Goal: Task Accomplishment & Management: Manage account settings

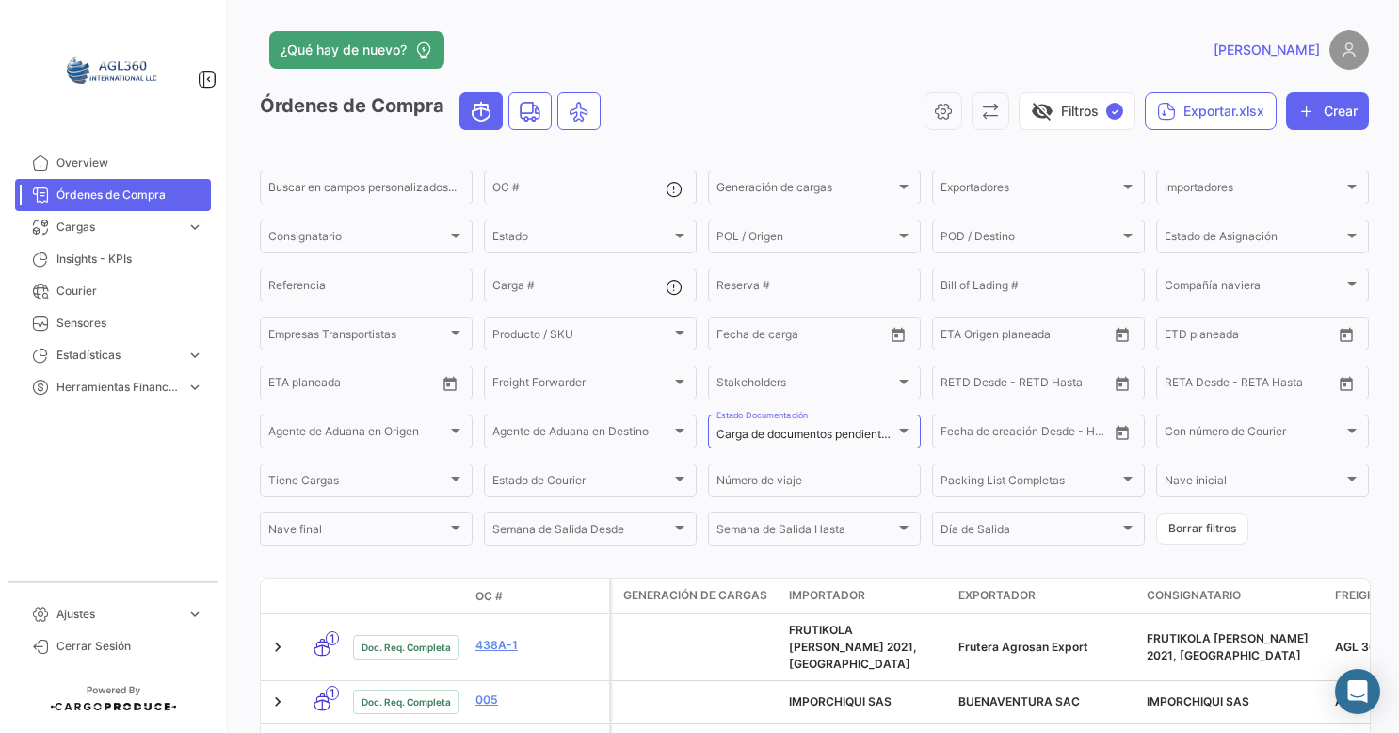
scroll to position [256, 0]
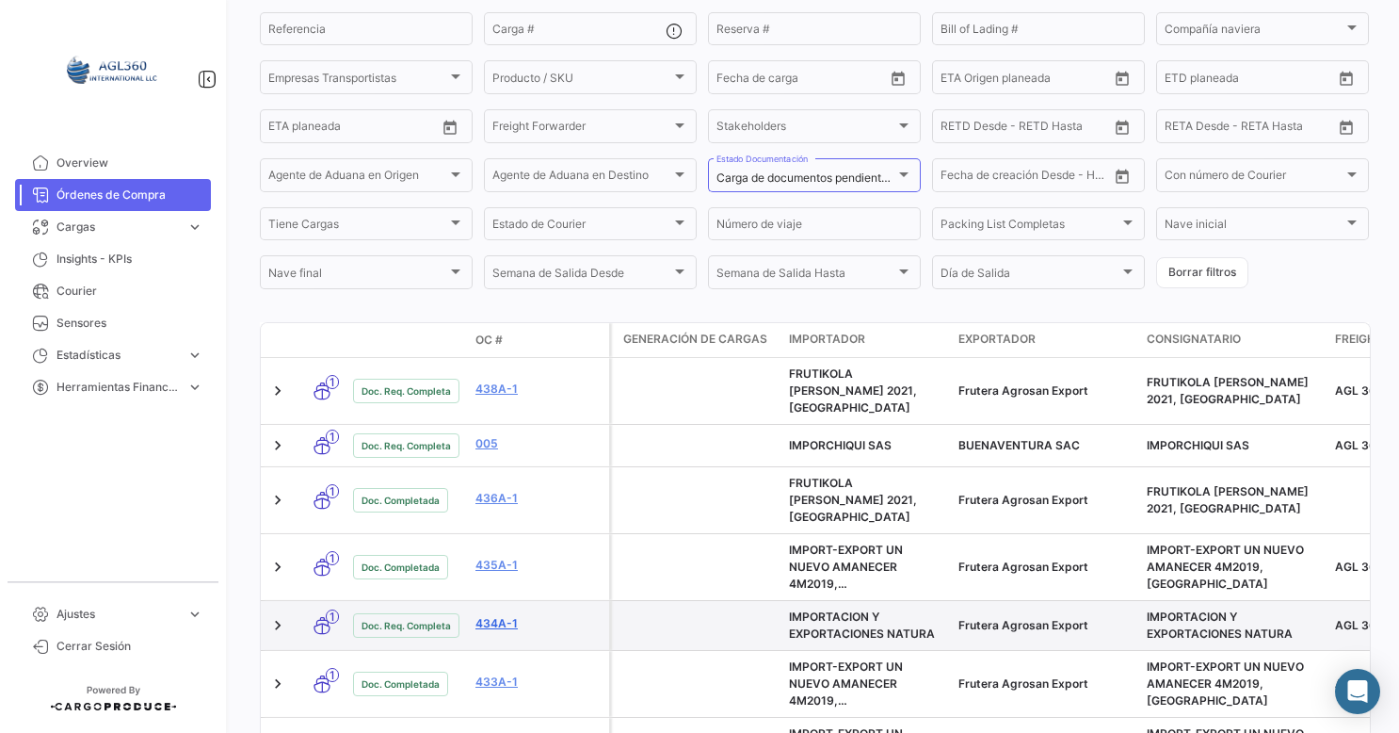
click at [490, 615] on link "434A-1" at bounding box center [538, 623] width 126 height 17
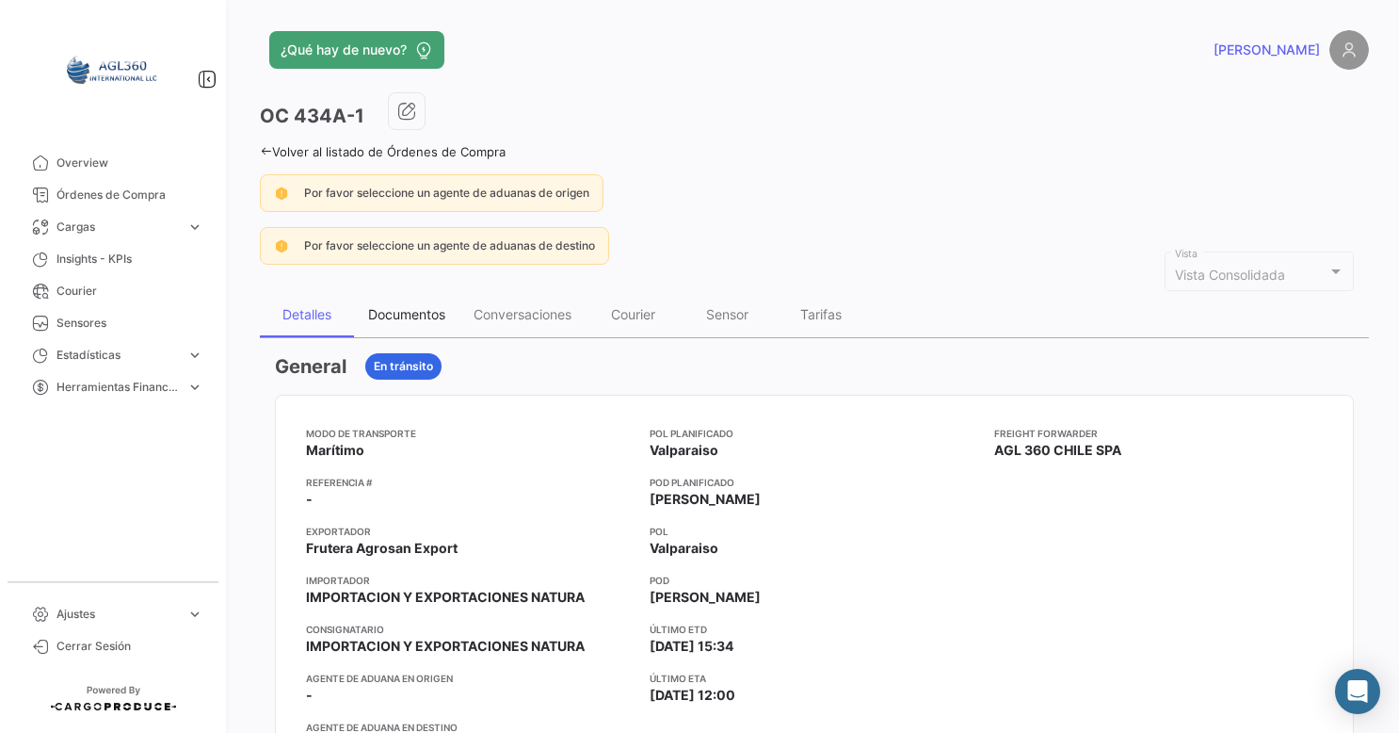
click at [424, 320] on div "Documentos" at bounding box center [406, 314] width 105 height 45
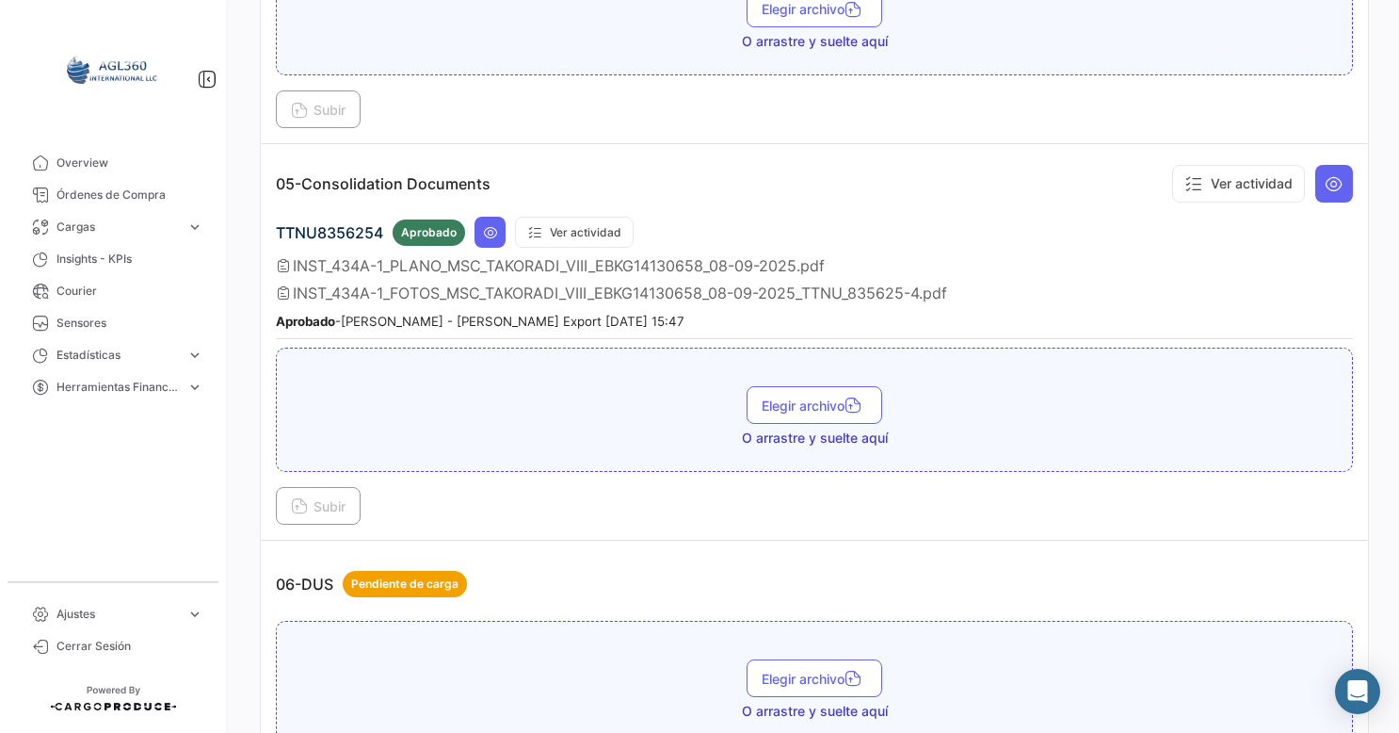
scroll to position [1950, 0]
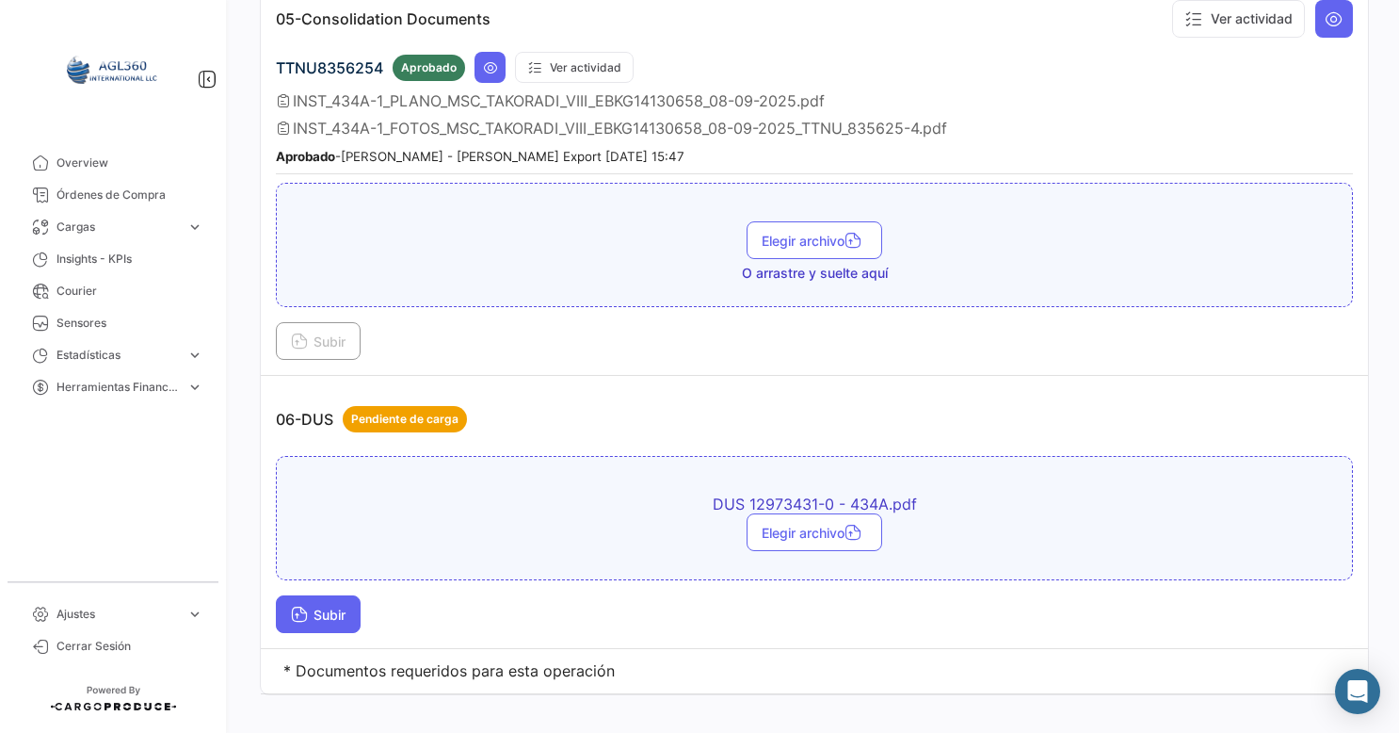
click at [342, 606] on span "Subir" at bounding box center [318, 614] width 55 height 16
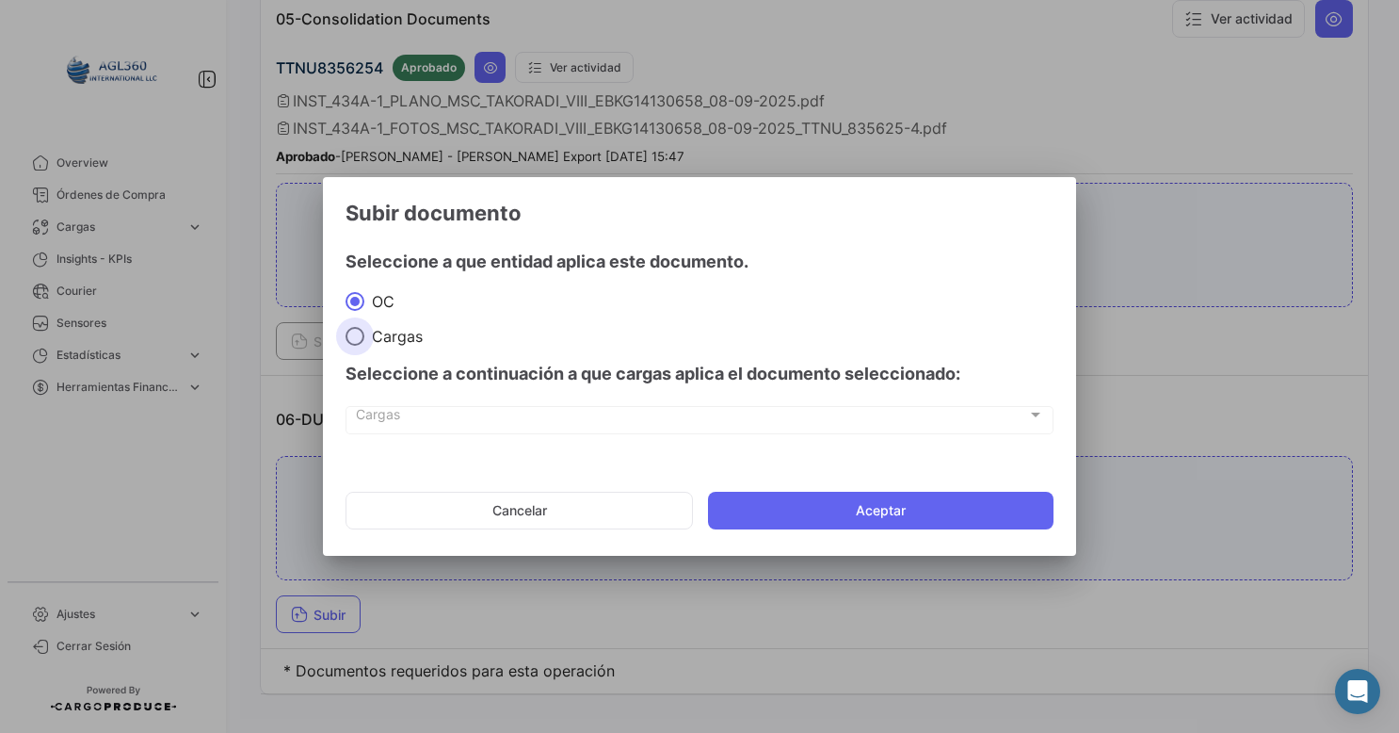
click at [564, 344] on label "Cargas" at bounding box center [700, 336] width 708 height 19
click at [364, 344] on input "Cargas" at bounding box center [355, 336] width 19 height 19
radio input "true"
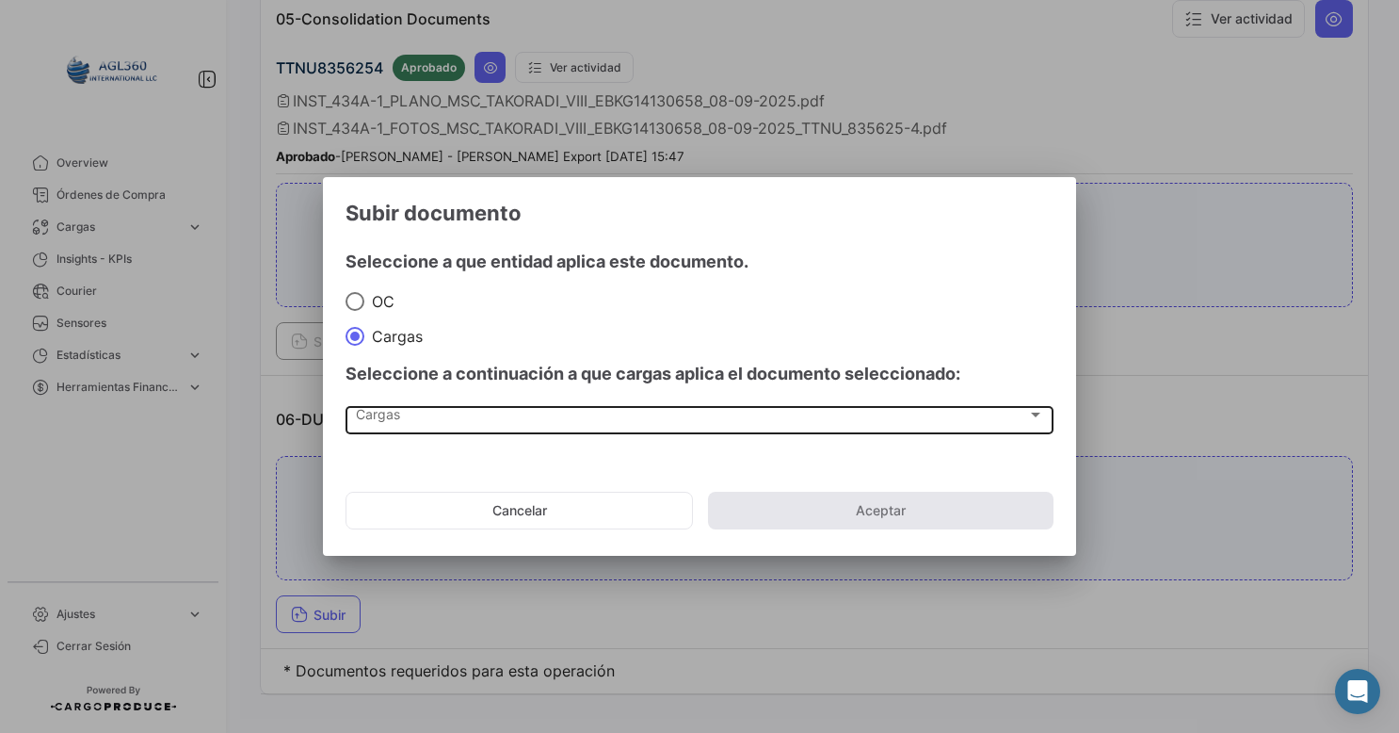
click at [452, 403] on div "Cargas Cargas" at bounding box center [700, 418] width 688 height 32
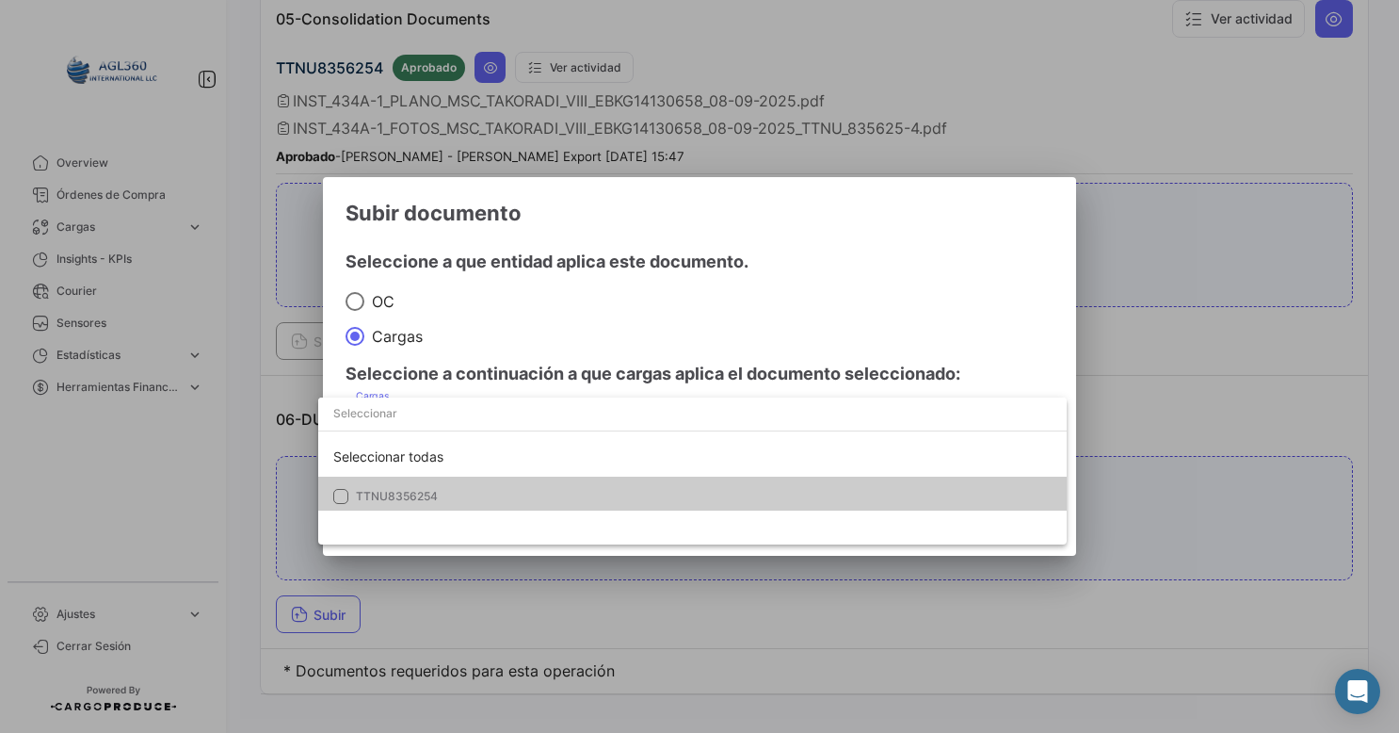
click at [393, 494] on span "TTNU8356254" at bounding box center [397, 496] width 82 height 14
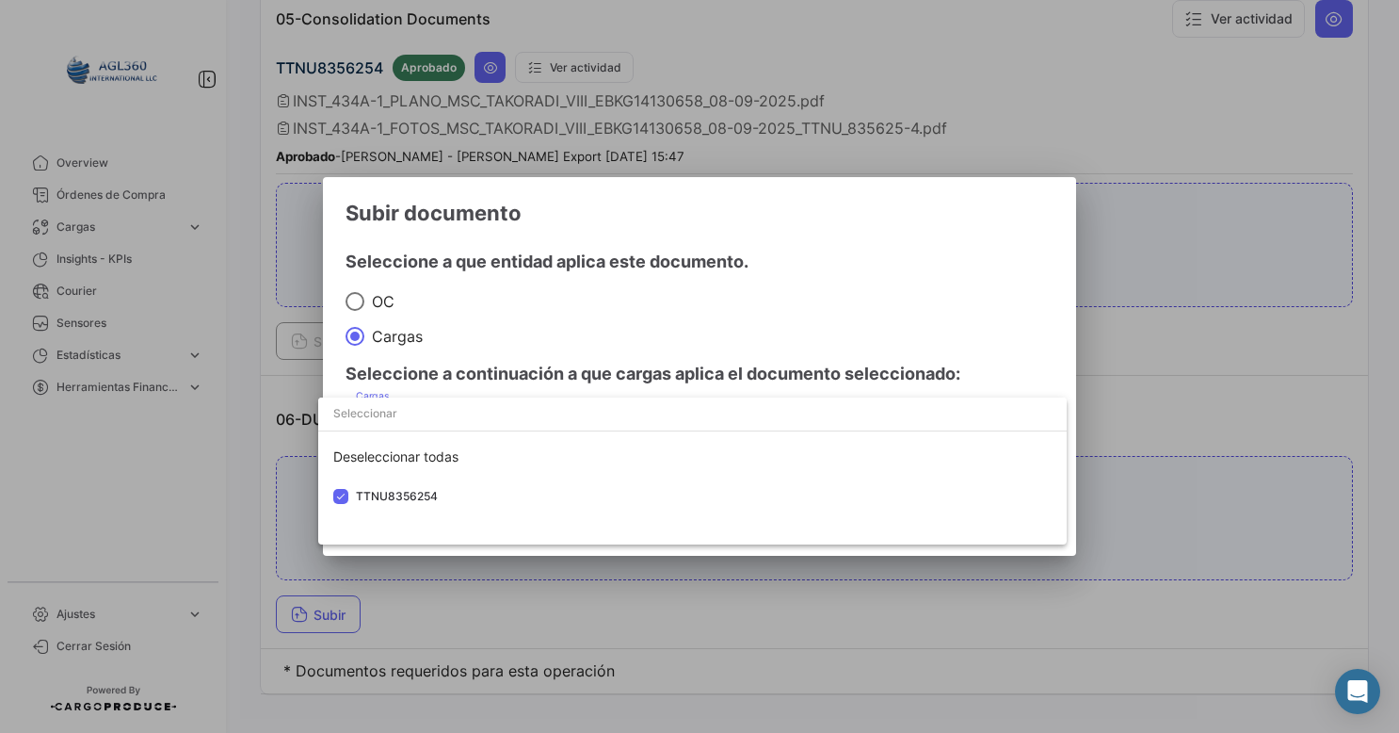
click at [874, 292] on div at bounding box center [699, 366] width 1399 height 733
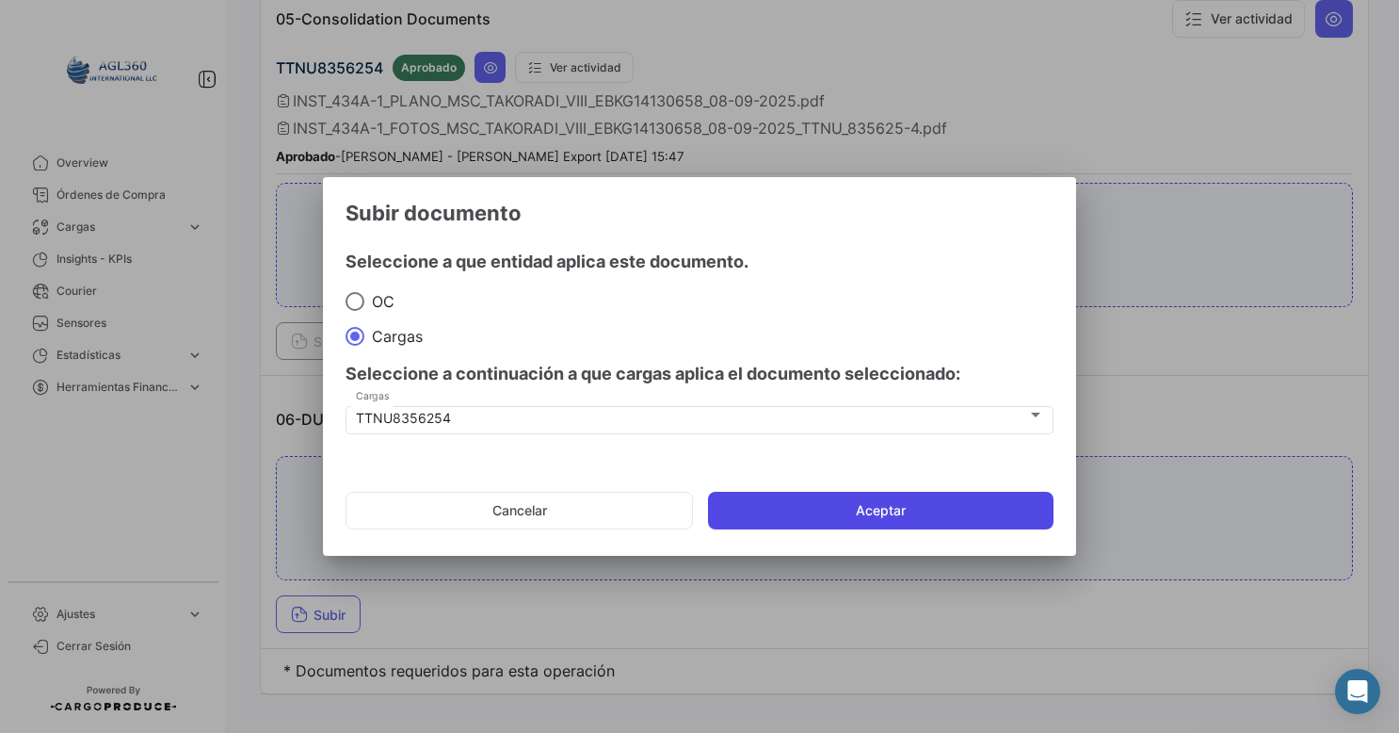
click at [845, 518] on button "Aceptar" at bounding box center [881, 510] width 346 height 38
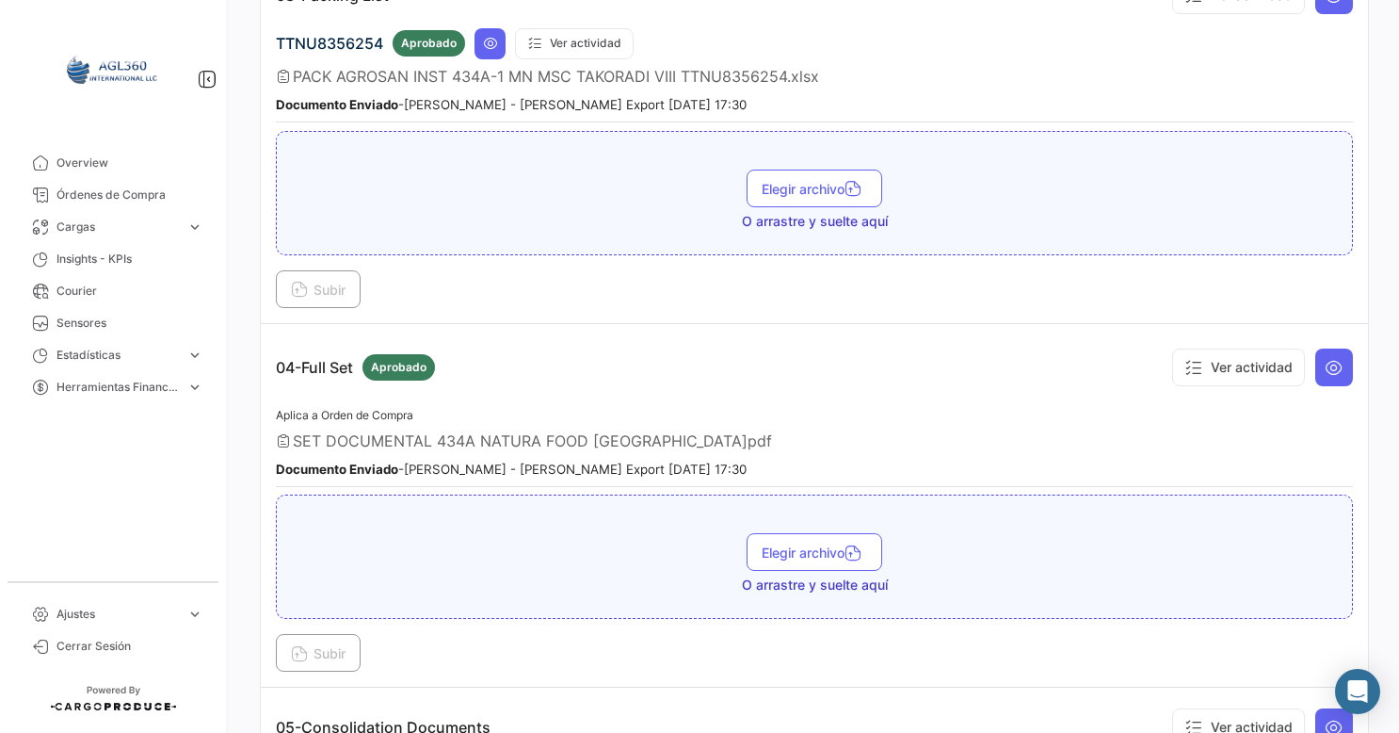
scroll to position [1234, 0]
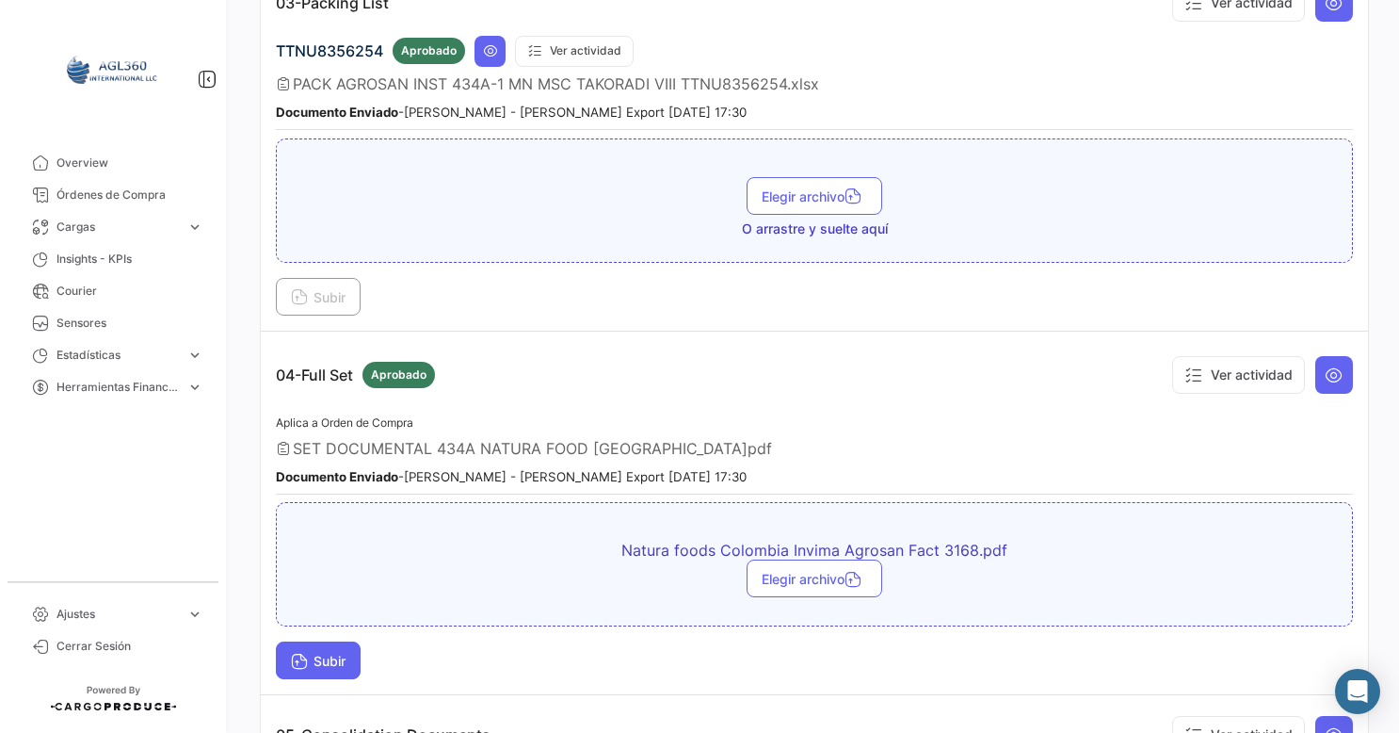
click at [335, 659] on button "Subir" at bounding box center [318, 660] width 85 height 38
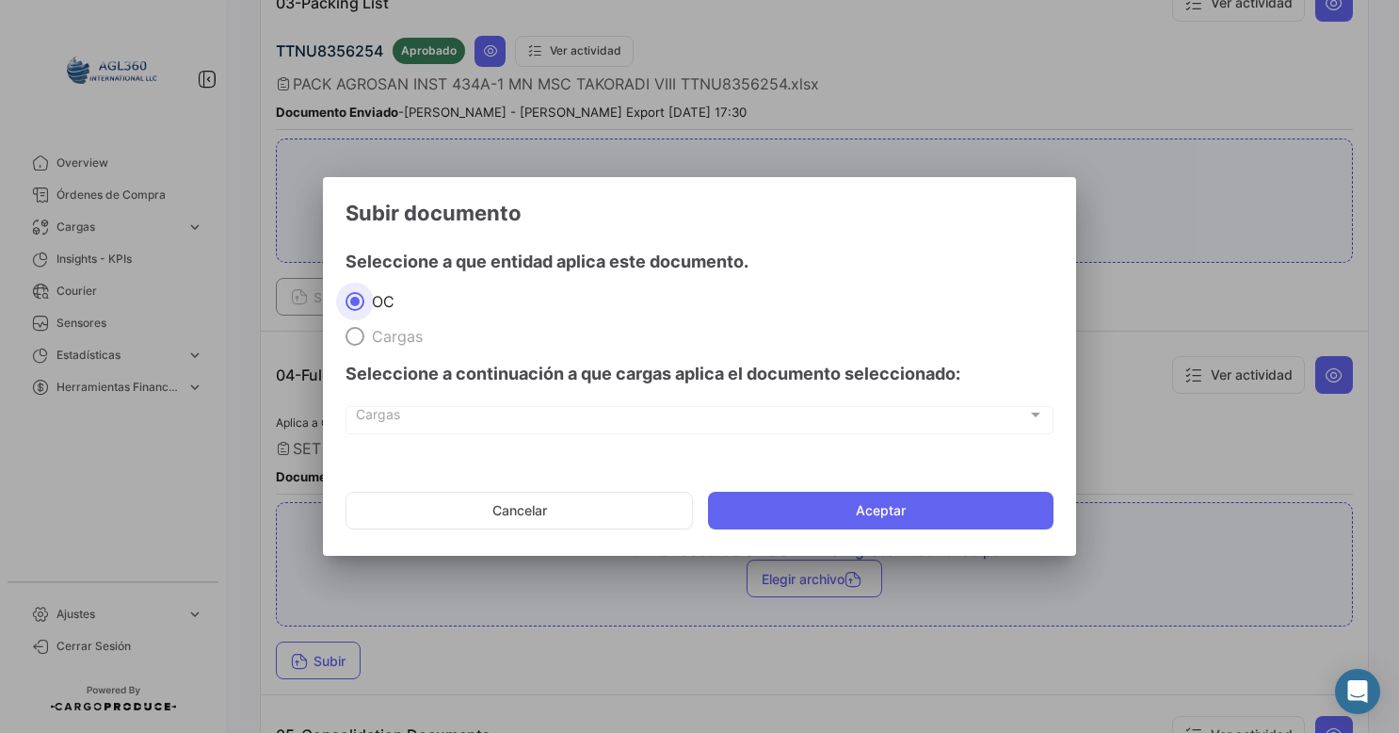
click at [374, 354] on div "Seleccione a continuación a que cargas aplica el documento seleccionado:" at bounding box center [700, 374] width 708 height 56
click at [367, 342] on span "Cargas" at bounding box center [393, 336] width 58 height 19
click at [362, 339] on span at bounding box center [355, 336] width 19 height 19
click at [352, 330] on span at bounding box center [355, 336] width 19 height 19
click at [383, 331] on span "Cargas" at bounding box center [393, 336] width 58 height 19
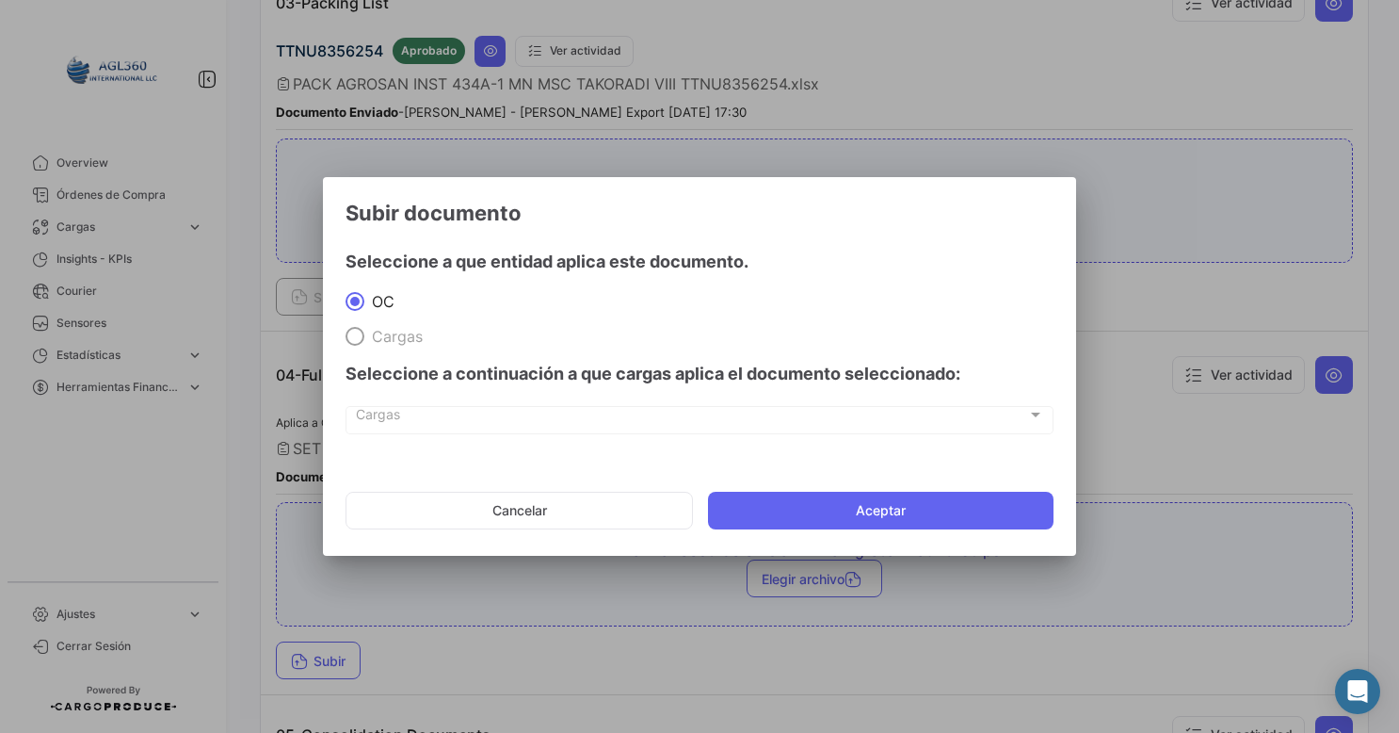
click at [383, 331] on span "Cargas" at bounding box center [393, 336] width 58 height 19
click at [409, 433] on div "Cargas Cargas" at bounding box center [700, 418] width 688 height 32
click at [350, 339] on span at bounding box center [355, 336] width 19 height 19
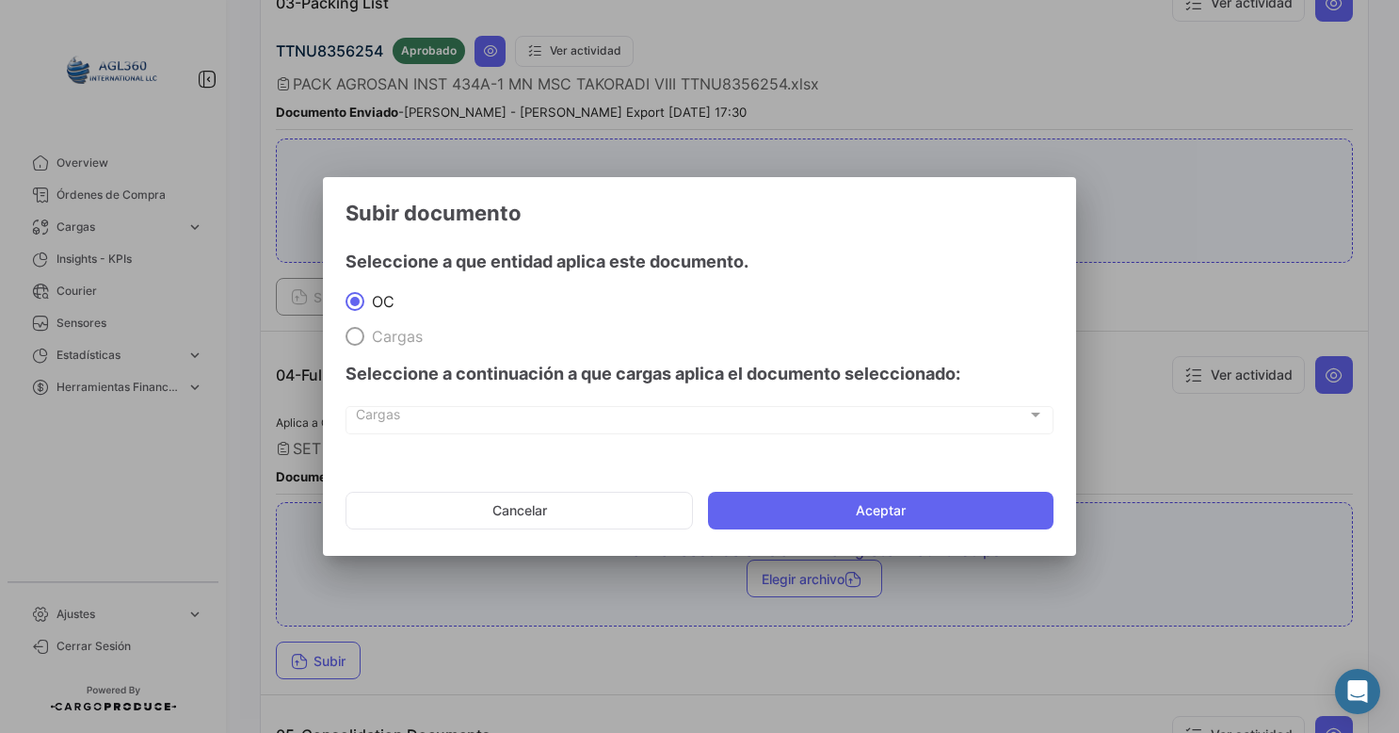
click at [373, 327] on span "Cargas" at bounding box center [393, 336] width 58 height 19
click at [509, 411] on span "Cargas" at bounding box center [691, 419] width 671 height 16
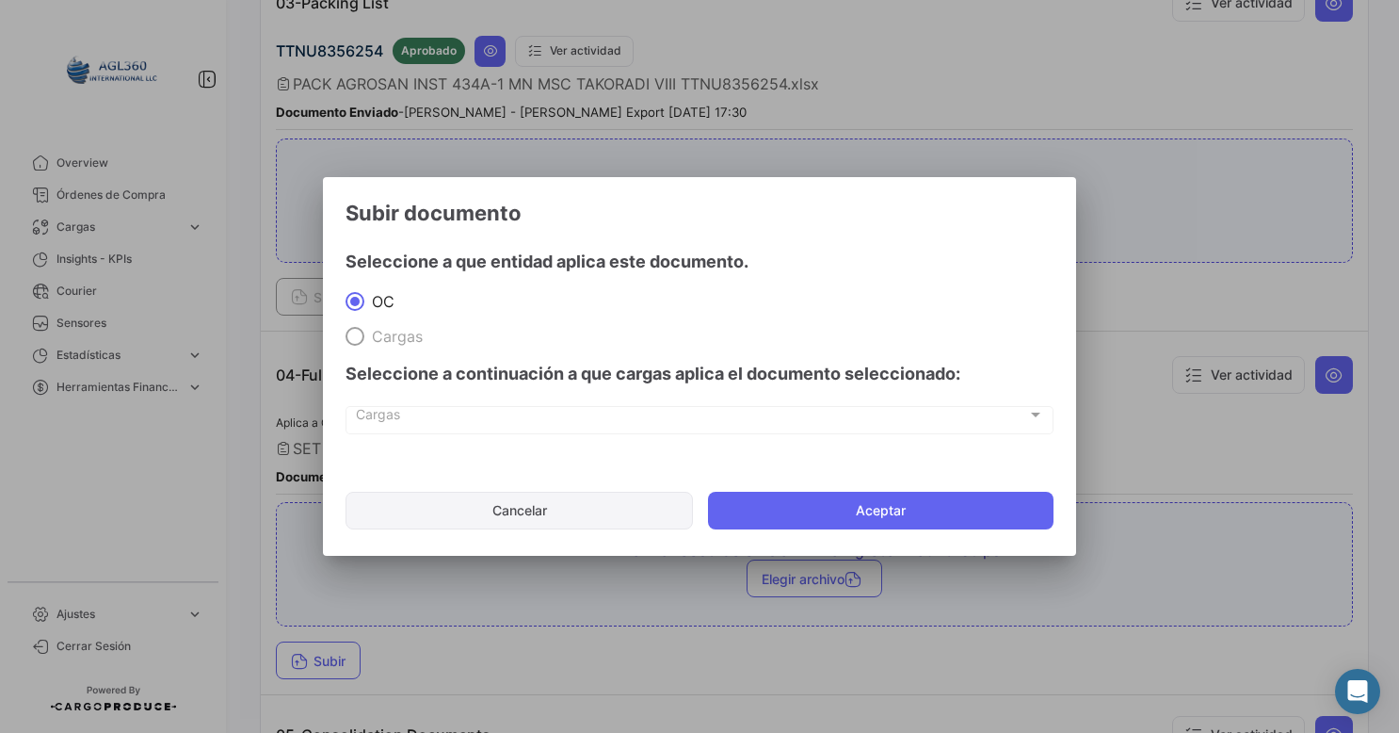
click at [540, 512] on button "Cancelar" at bounding box center [519, 510] width 347 height 38
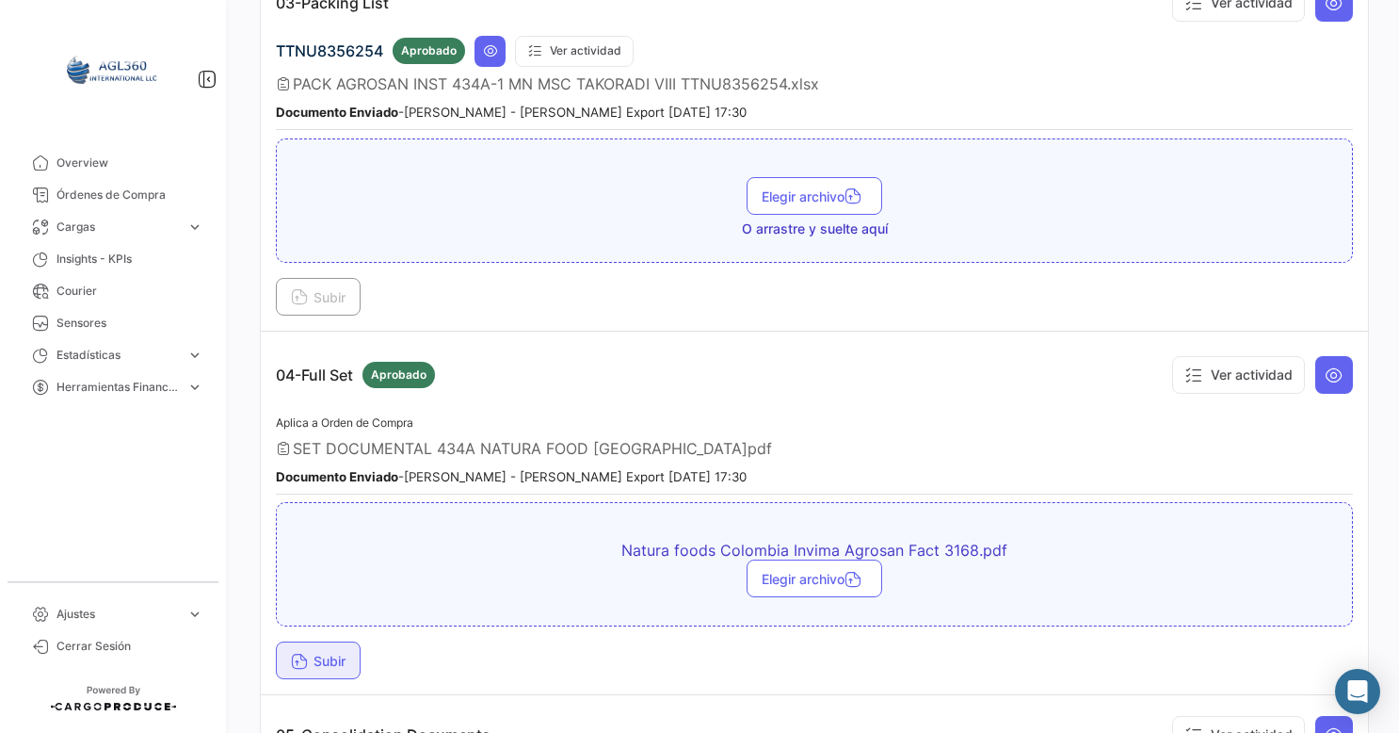
click at [441, 505] on div "Natura foods Colombia Invima Agrosan Fact 3168.pdf Elegir archivo" at bounding box center [814, 564] width 1077 height 124
click at [318, 652] on span "Subir" at bounding box center [318, 660] width 55 height 16
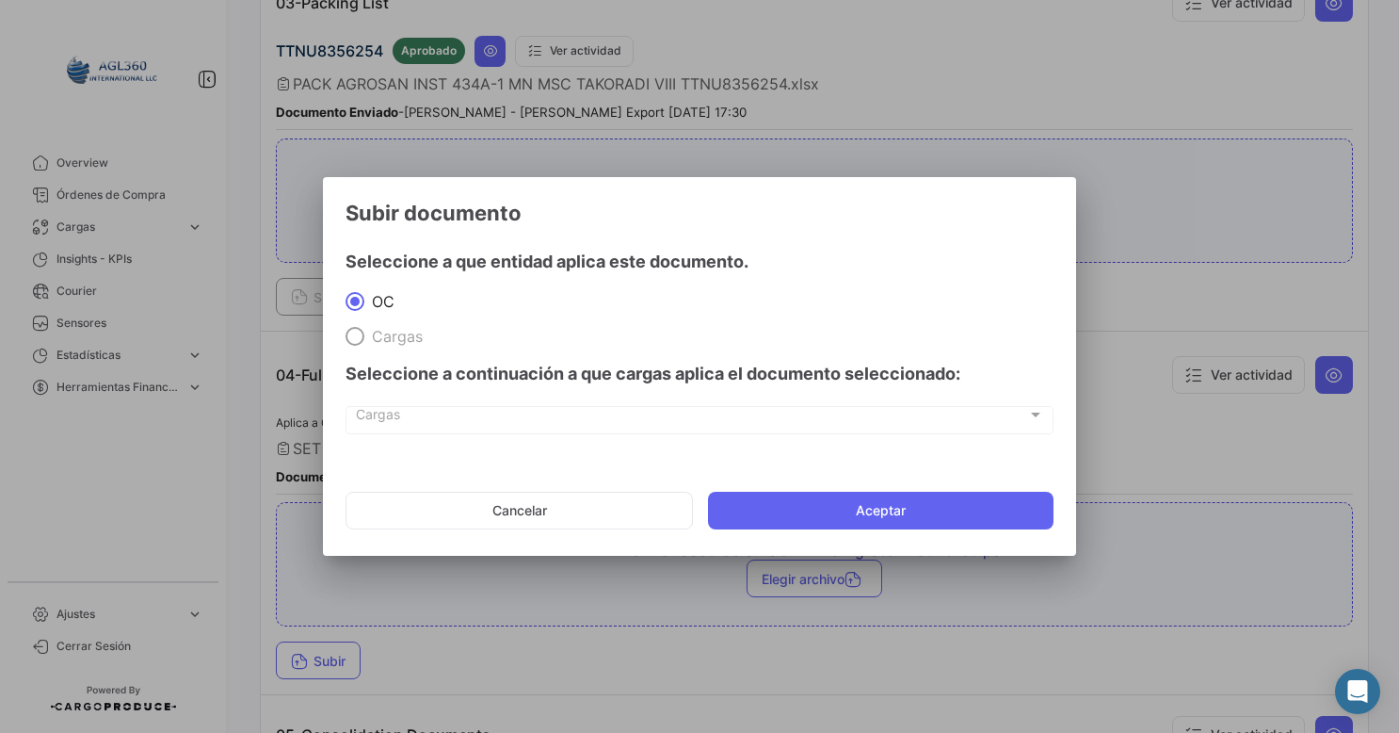
click at [377, 344] on span "Cargas" at bounding box center [393, 336] width 58 height 19
click at [347, 330] on span at bounding box center [355, 336] width 19 height 19
click at [353, 297] on span at bounding box center [354, 301] width 9 height 9
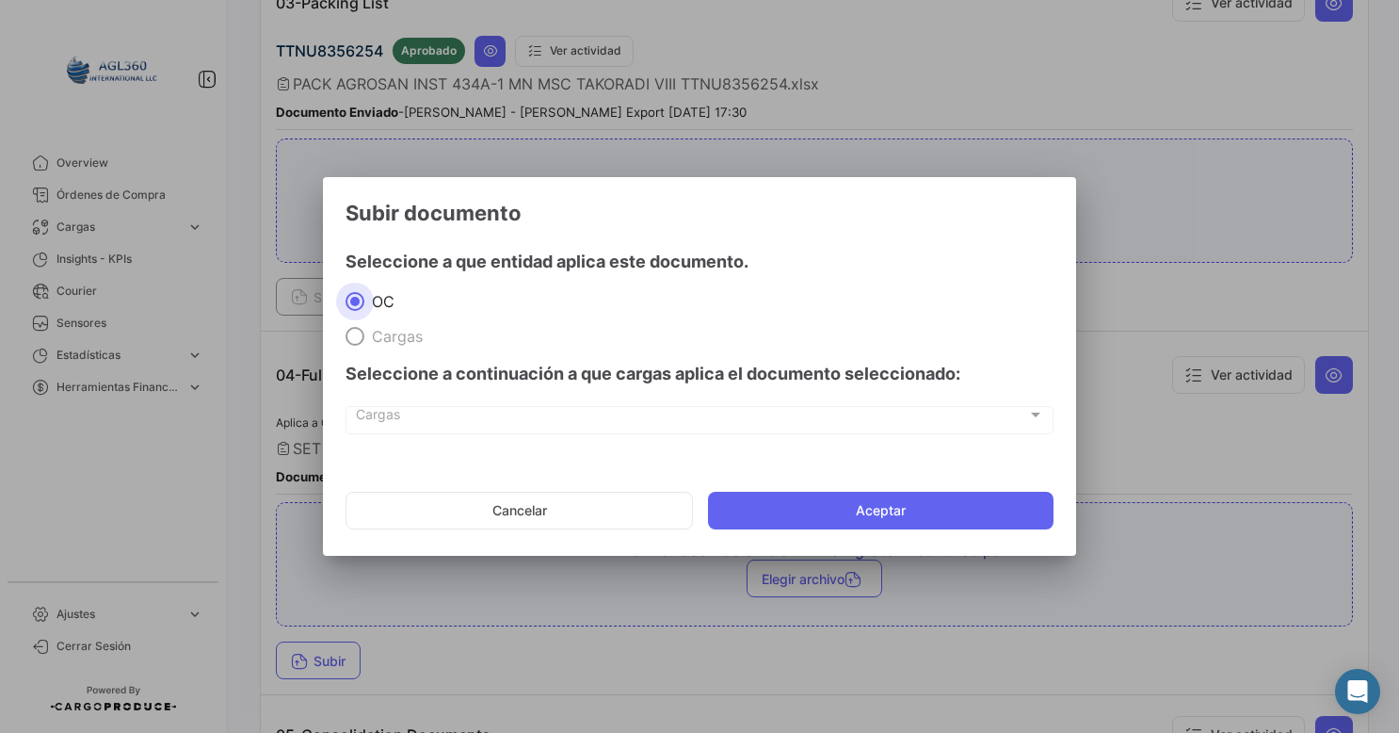
click at [353, 296] on input "OC" at bounding box center [355, 301] width 19 height 19
click at [363, 334] on span at bounding box center [355, 336] width 19 height 19
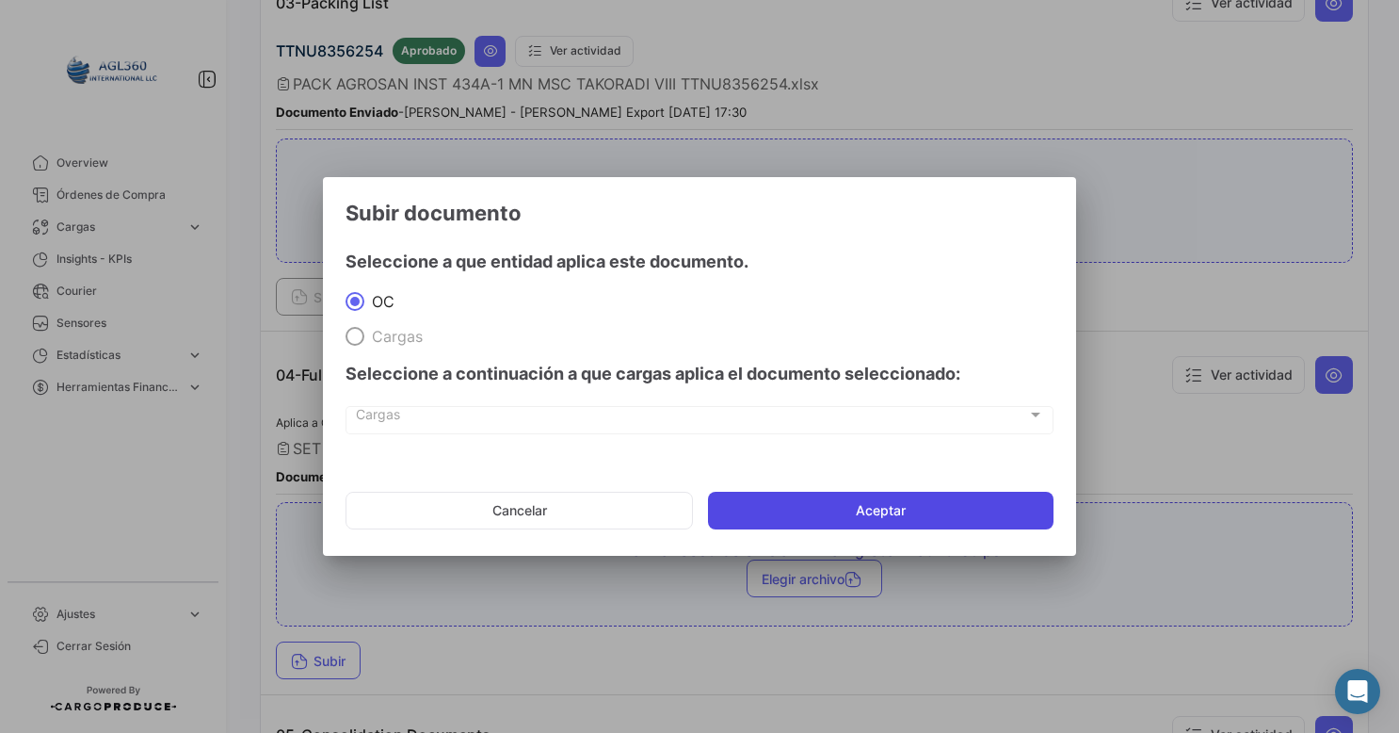
click at [838, 501] on button "Aceptar" at bounding box center [881, 510] width 346 height 38
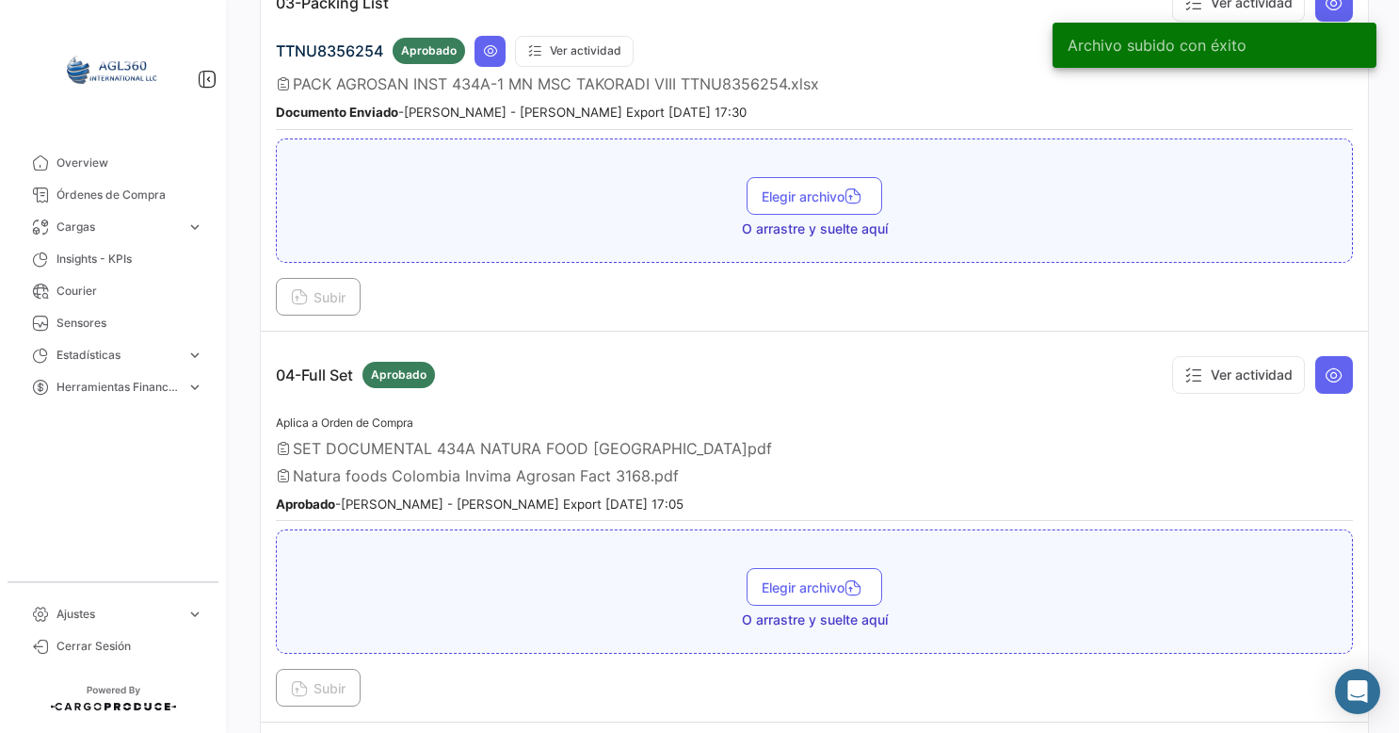
click at [467, 466] on span "Natura foods Colombia Invima Agrosan Fact 3168.pdf" at bounding box center [486, 475] width 386 height 19
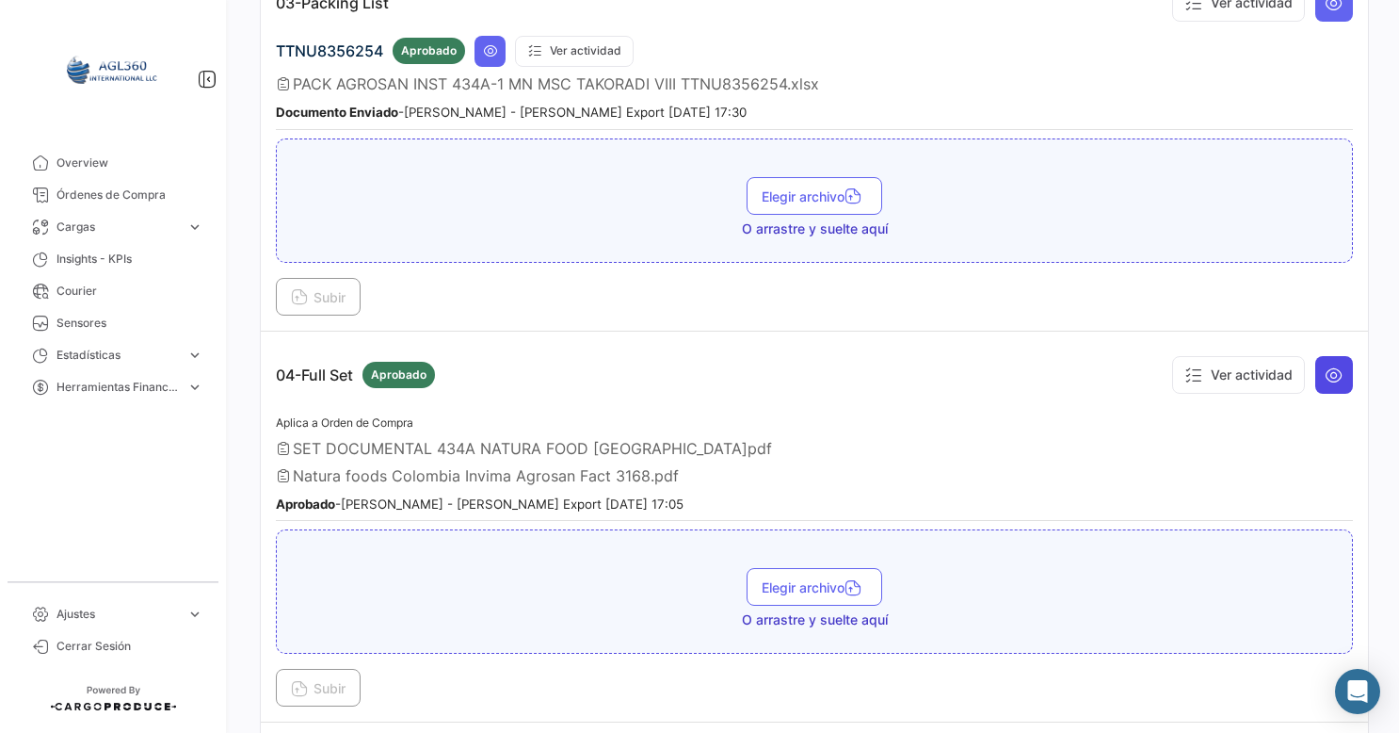
click at [1315, 362] on button at bounding box center [1334, 375] width 38 height 38
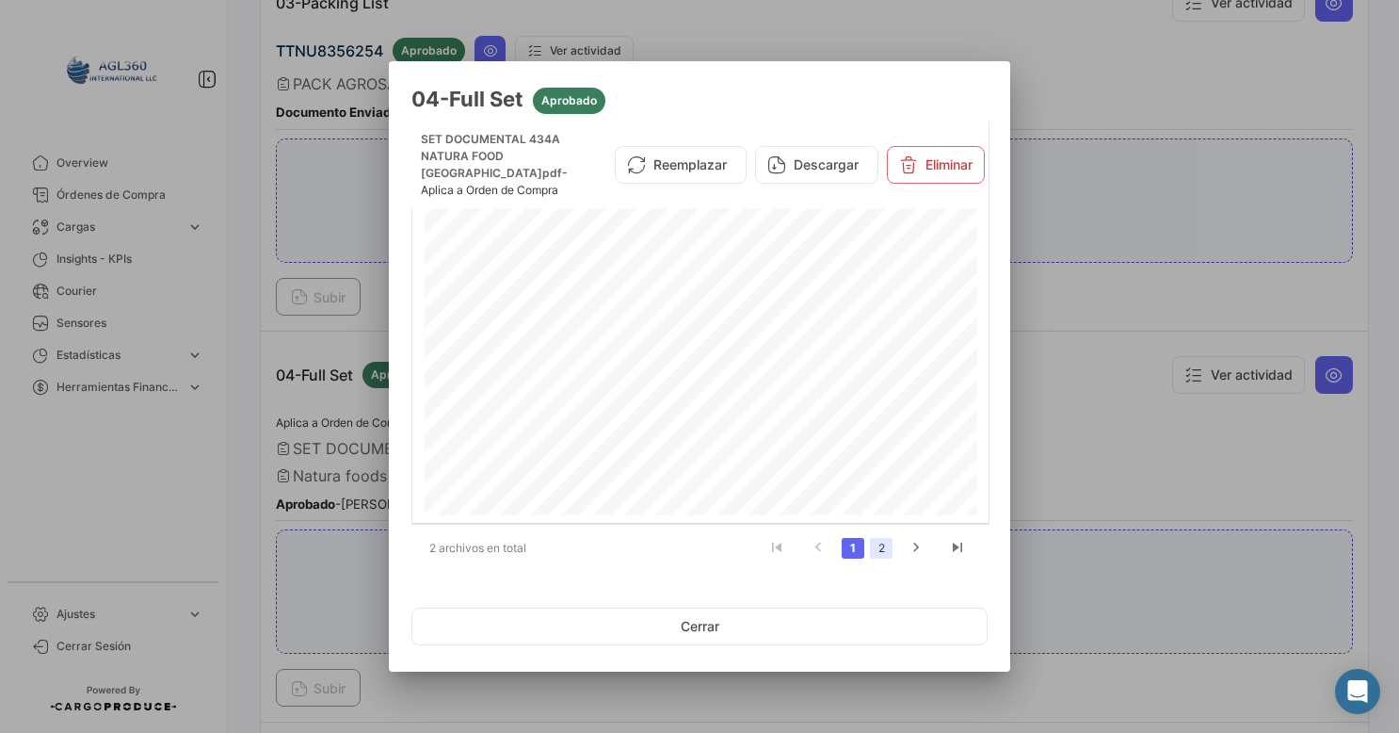
click at [873, 542] on link "2" at bounding box center [881, 548] width 23 height 21
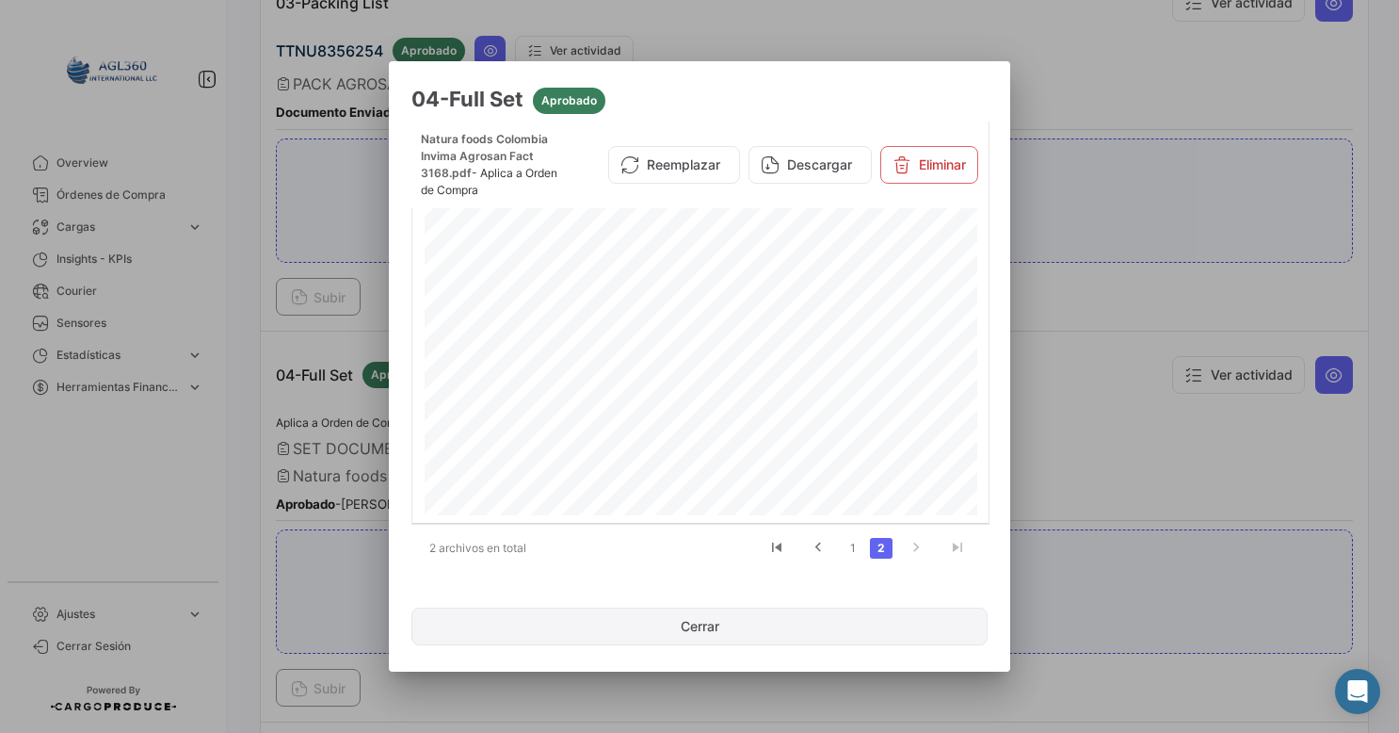
click at [680, 623] on button "Cerrar" at bounding box center [699, 626] width 576 height 38
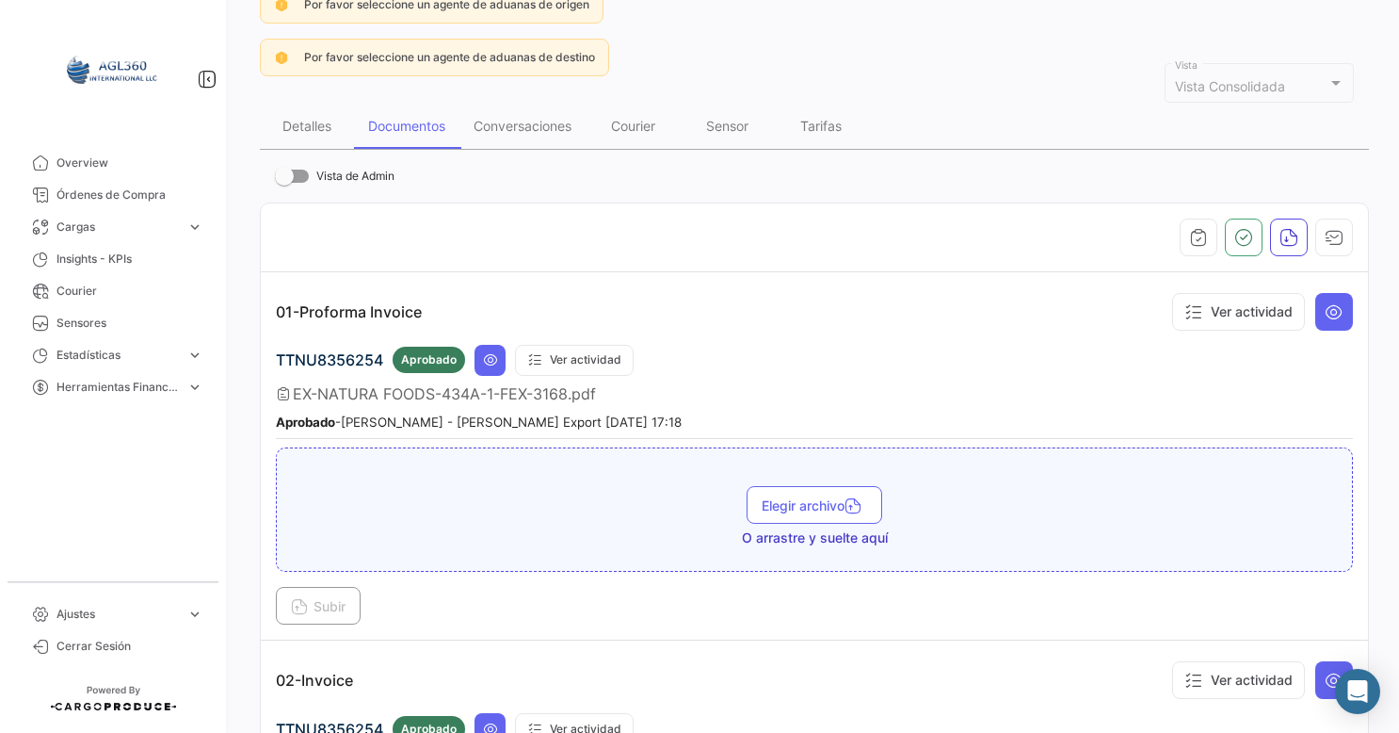
scroll to position [0, 0]
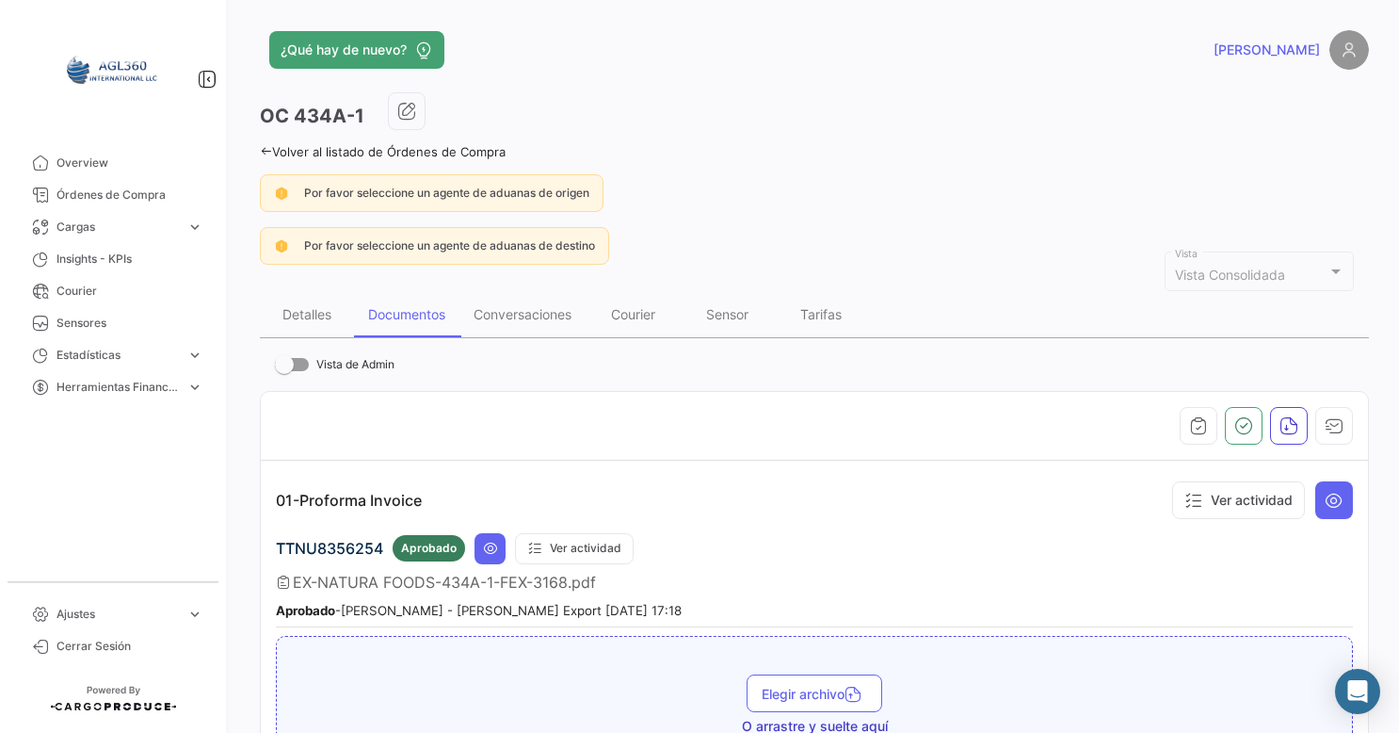
click at [277, 154] on link "Volver al listado de Órdenes de Compra" at bounding box center [383, 151] width 246 height 15
